Goal: Transaction & Acquisition: Purchase product/service

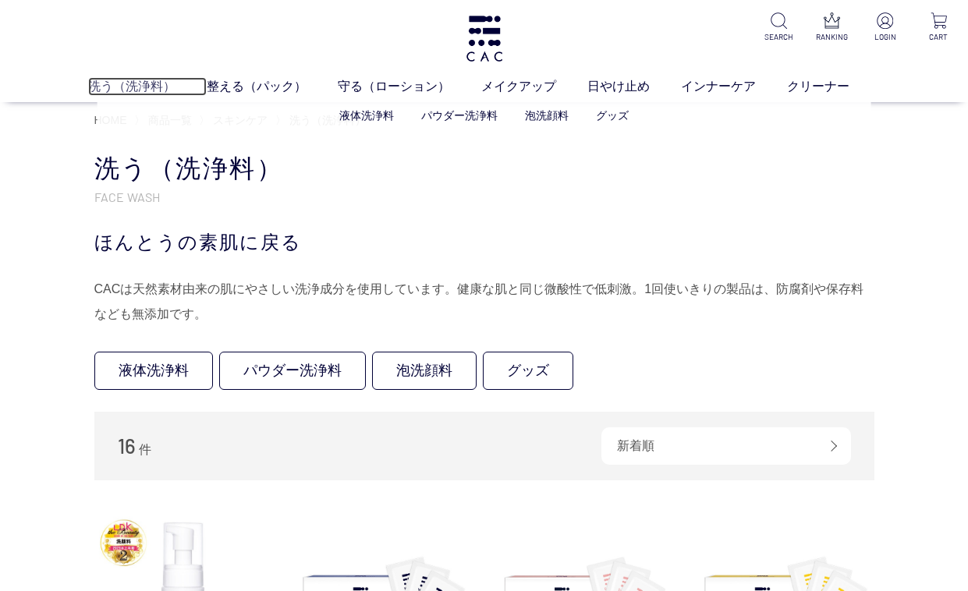
click at [154, 87] on link "洗う（洗浄料）" at bounding box center [147, 86] width 119 height 19
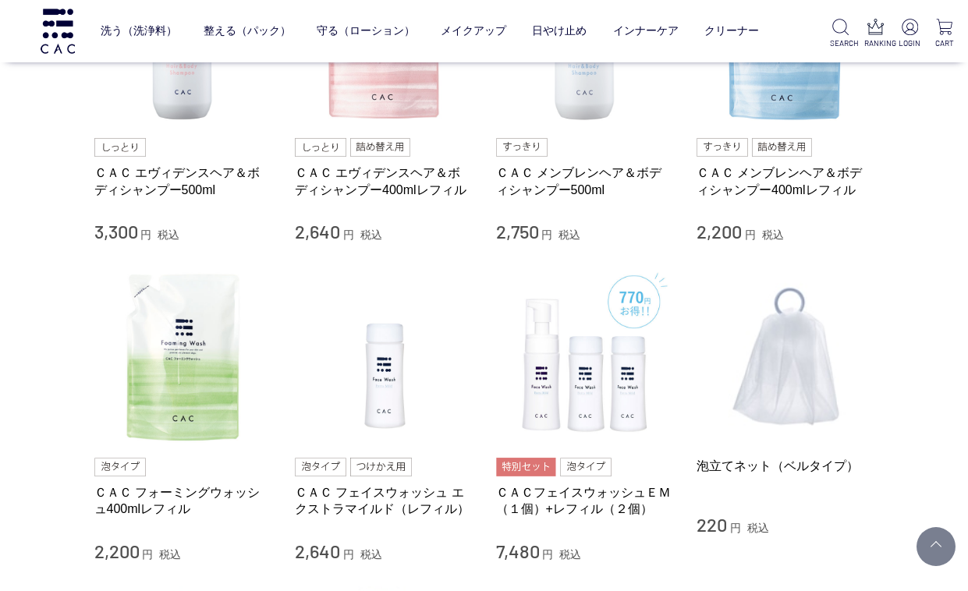
scroll to position [858, 0]
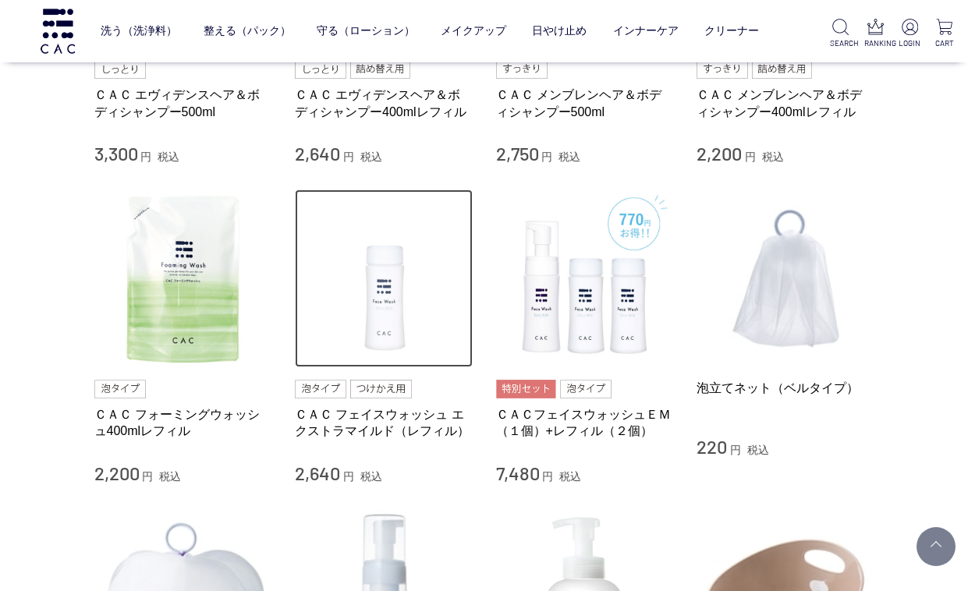
click at [398, 291] on img at bounding box center [384, 278] width 178 height 178
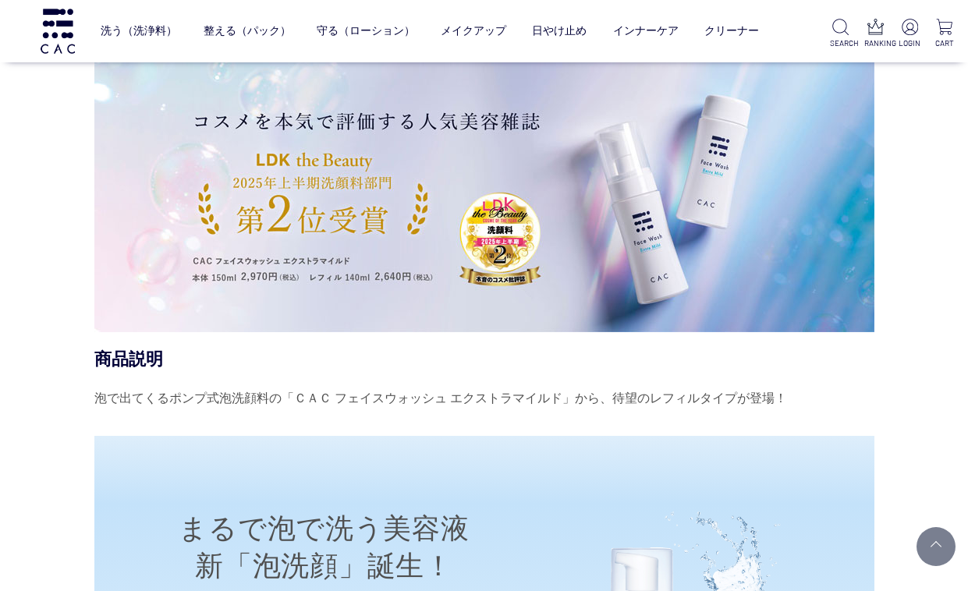
scroll to position [1014, 0]
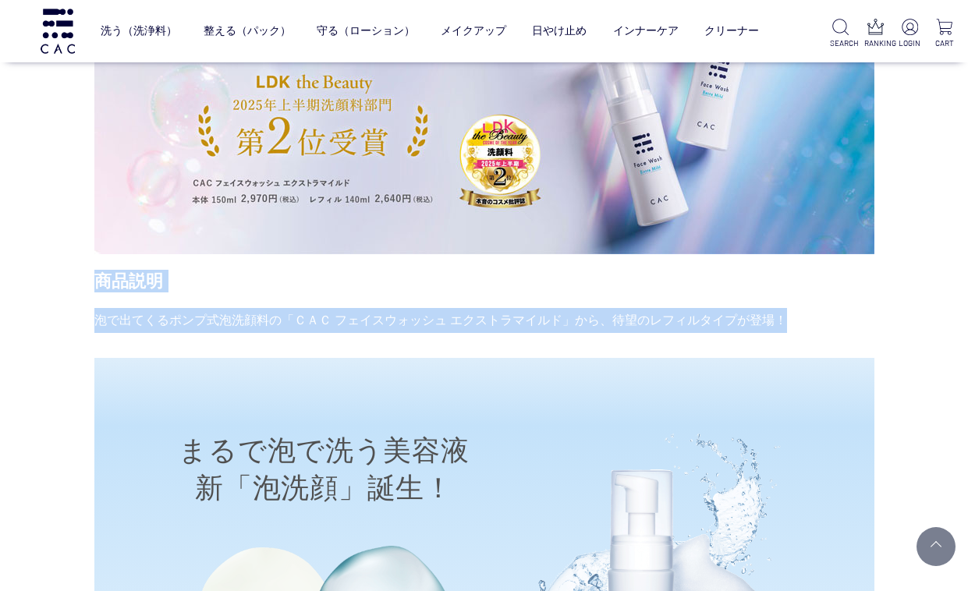
drag, startPoint x: 94, startPoint y: 278, endPoint x: 781, endPoint y: 319, distance: 688.8
copy div "商品説明 泡で出てくるポンプ式泡洗顔料の「ＣＡＣ フェイスウォッシュ エクストラマイルド」から、待望のレフィルタイプが登場！"
click at [563, 284] on div "商品説明" at bounding box center [484, 281] width 780 height 23
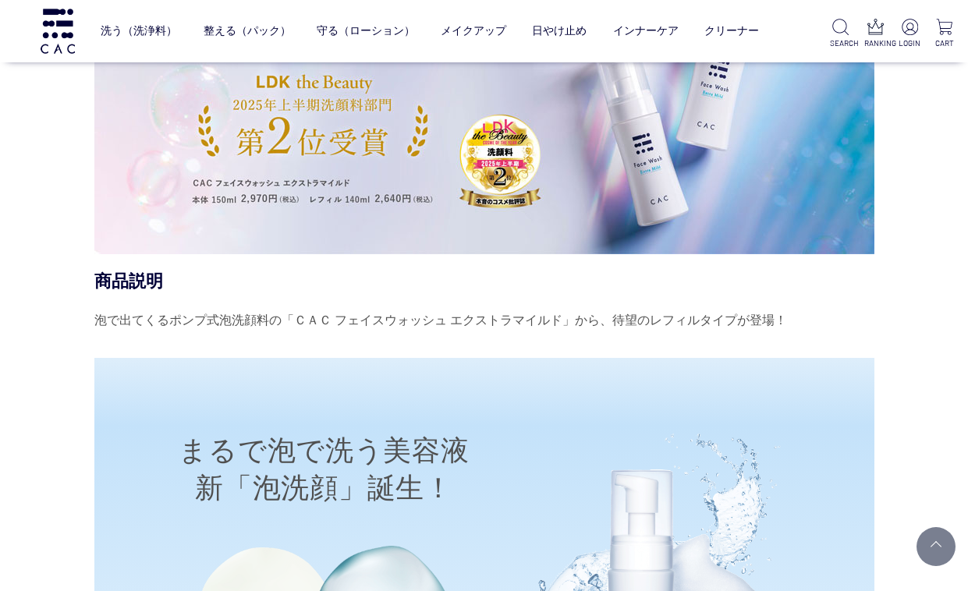
click at [549, 282] on div "商品説明" at bounding box center [484, 281] width 780 height 23
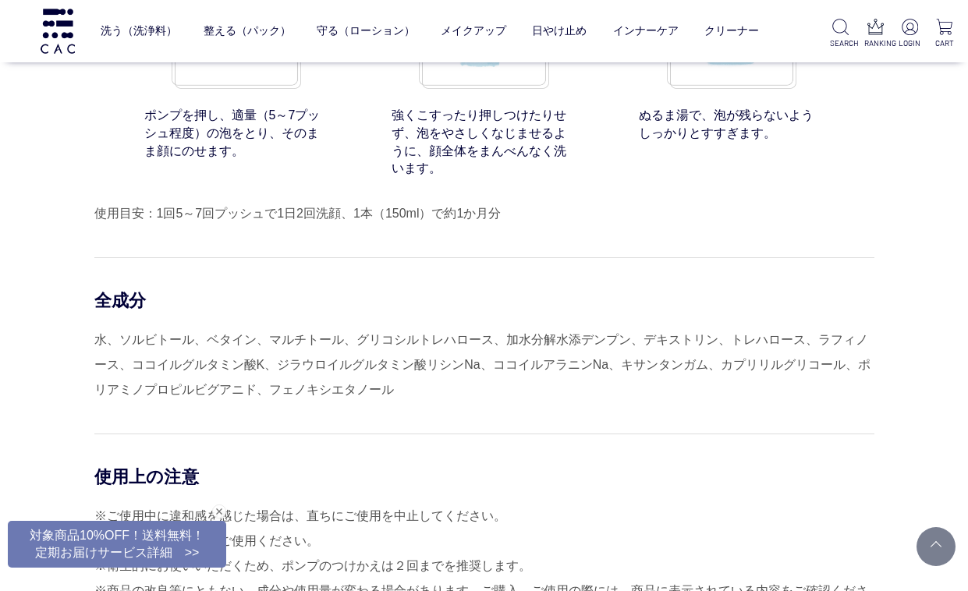
scroll to position [12708, 0]
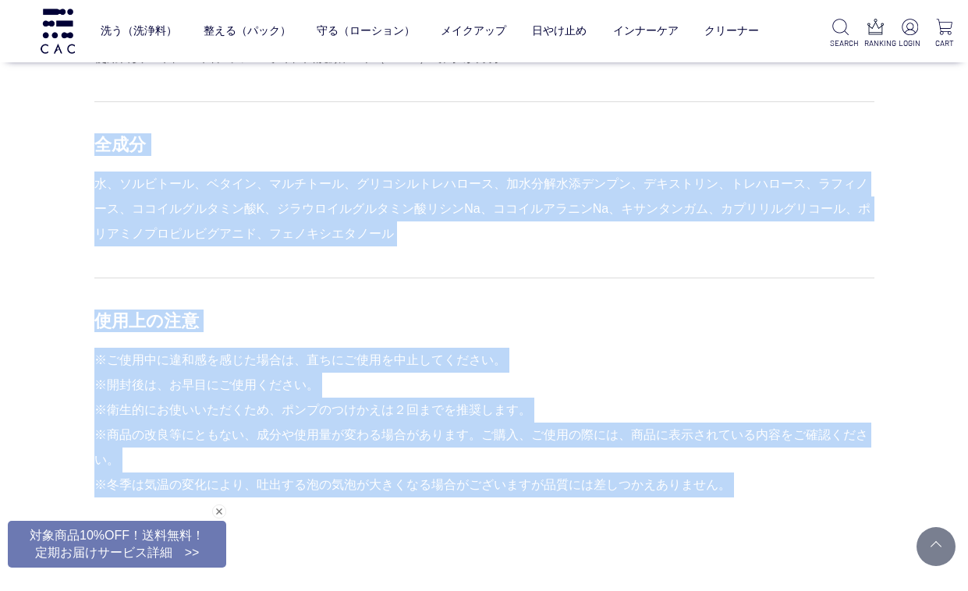
drag, startPoint x: 97, startPoint y: 154, endPoint x: 394, endPoint y: 501, distance: 456.2
click at [394, 517] on div "使用方法 ポンプタイプの ＣＡＣ フェイスウォッシュ エクストラマイルド にご使用ください。 【レフィルのつけかえ方法】 ①「ＣＡＣ　フェイスウォッシュ　エク…" at bounding box center [484, 16] width 780 height 1062
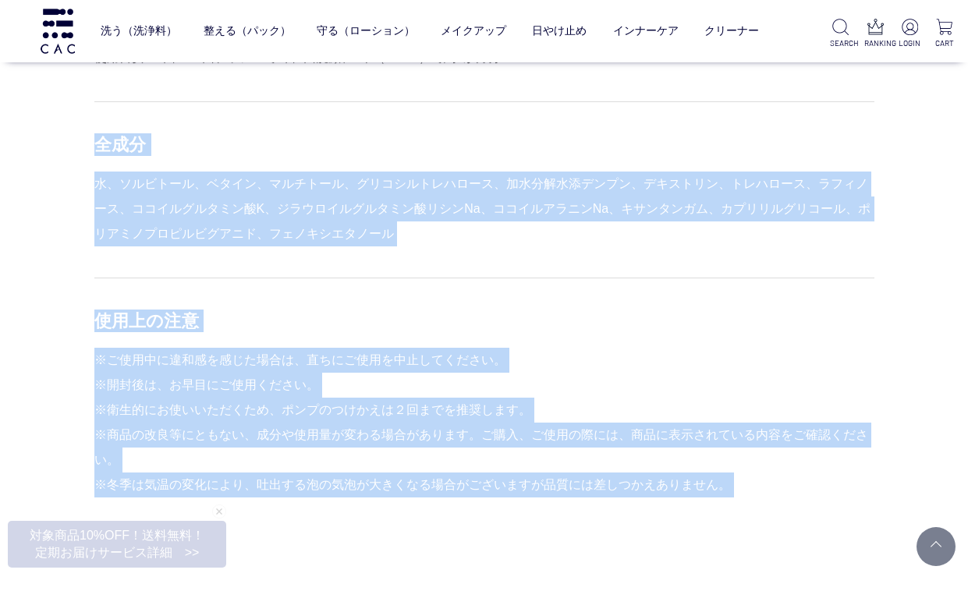
copy div "lor i、dolors、amet、consec、adipiscinge、seddoeiusm、tempor、incidi、utlabo、etdolorema…"
